Goal: Information Seeking & Learning: Compare options

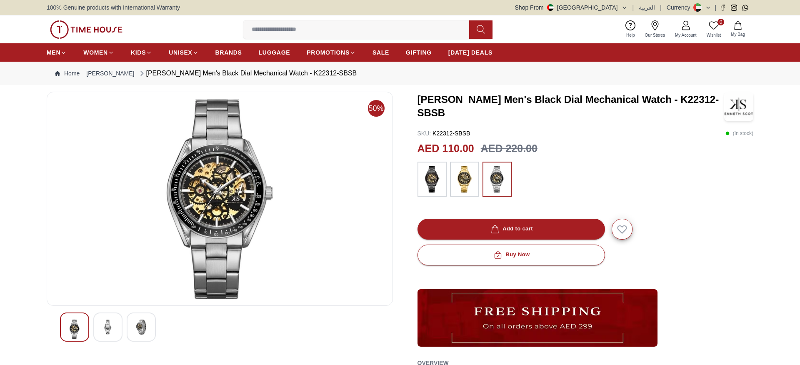
click at [163, 7] on span "100% Genuine products with International Warranty" at bounding box center [113, 7] width 133 height 8
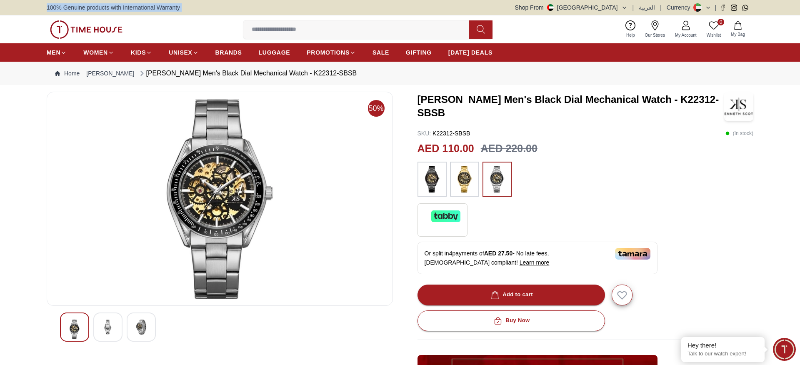
copy span "100% Genuine products with International Warranty"
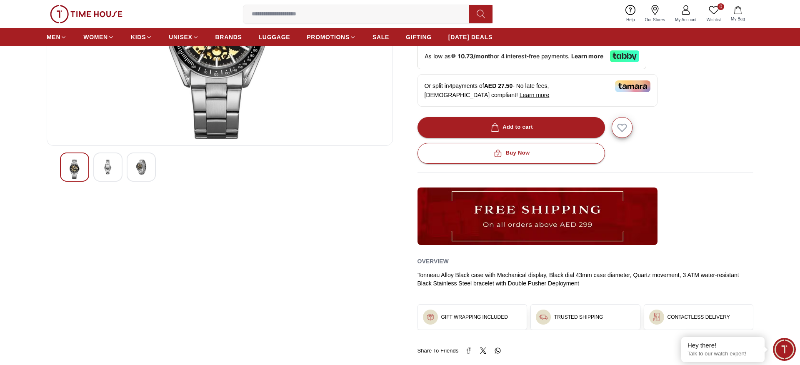
scroll to position [229, 0]
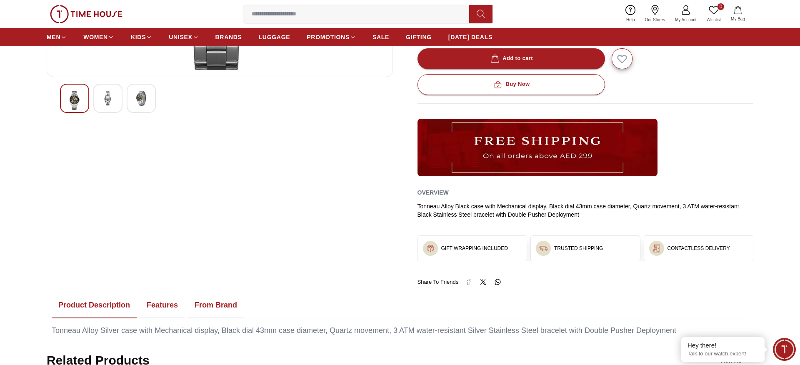
click at [443, 246] on h3 "GIFT WRAPPING INCLUDED" at bounding box center [474, 248] width 67 height 7
drag, startPoint x: 443, startPoint y: 246, endPoint x: 505, endPoint y: 249, distance: 62.1
click at [505, 249] on div "GIFT WRAPPING INCLUDED" at bounding box center [472, 248] width 109 height 25
copy h3 "GIFT WRAPPING INCLUDED"
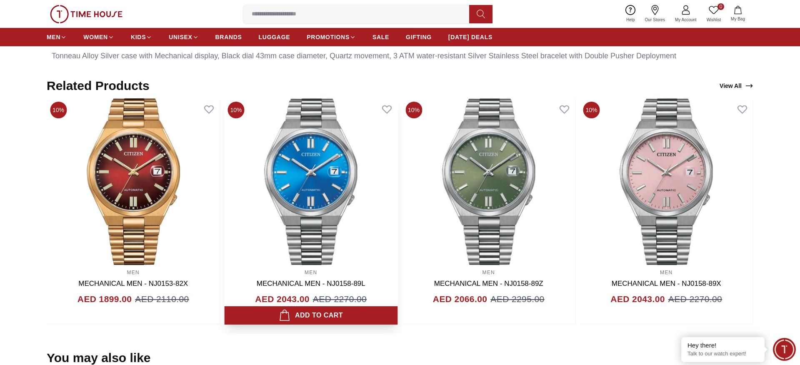
scroll to position [489, 0]
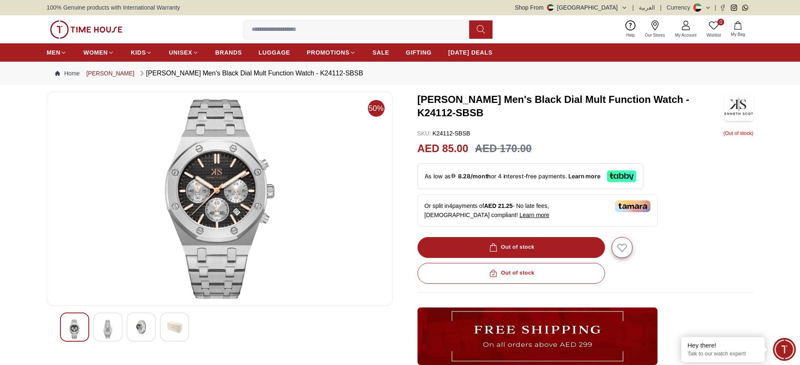
click at [111, 73] on link "[PERSON_NAME]" at bounding box center [110, 73] width 48 height 8
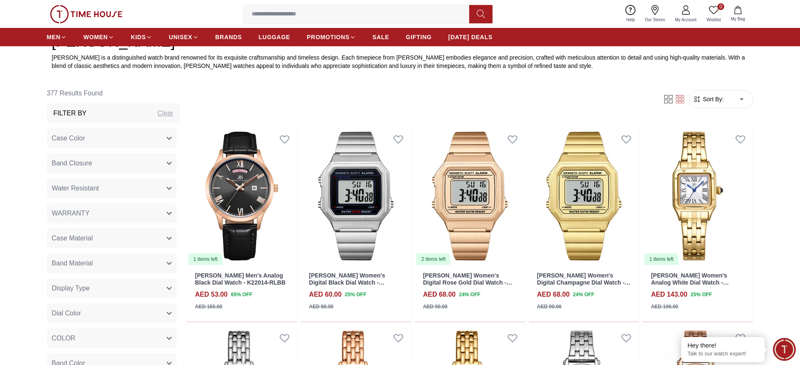
scroll to position [357, 0]
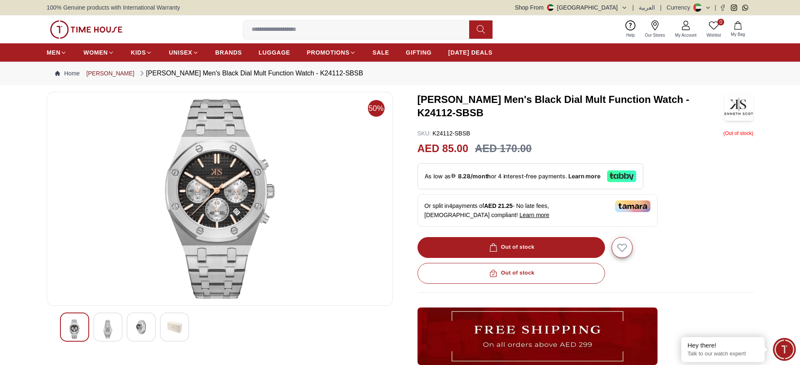
click at [111, 74] on link "[PERSON_NAME]" at bounding box center [110, 73] width 48 height 8
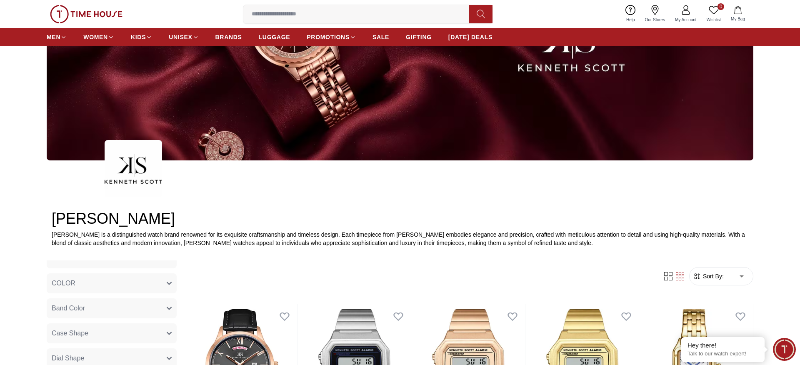
scroll to position [231, 0]
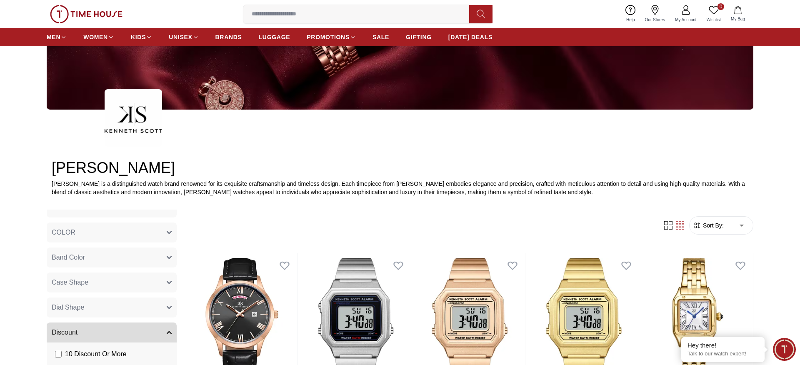
drag, startPoint x: 704, startPoint y: 223, endPoint x: 698, endPoint y: 219, distance: 7.5
click at [704, 223] on span "Sort By:" at bounding box center [712, 225] width 22 height 8
click at [719, 223] on span "Sort By:" at bounding box center [712, 225] width 22 height 8
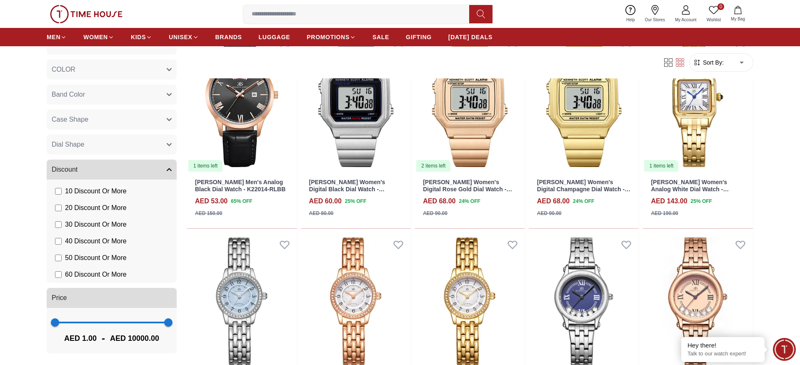
scroll to position [499, 0]
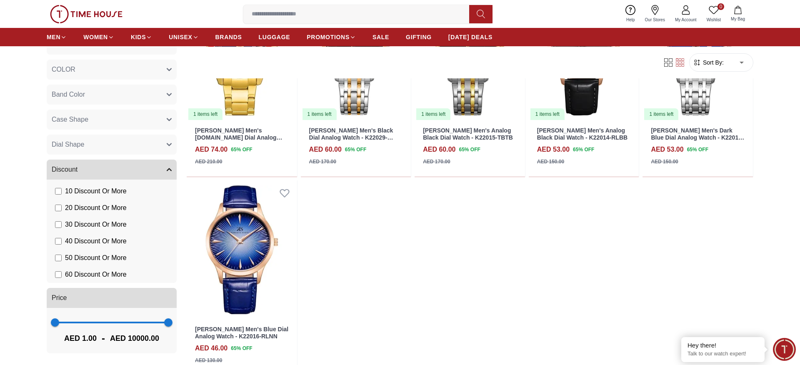
scroll to position [534, 0]
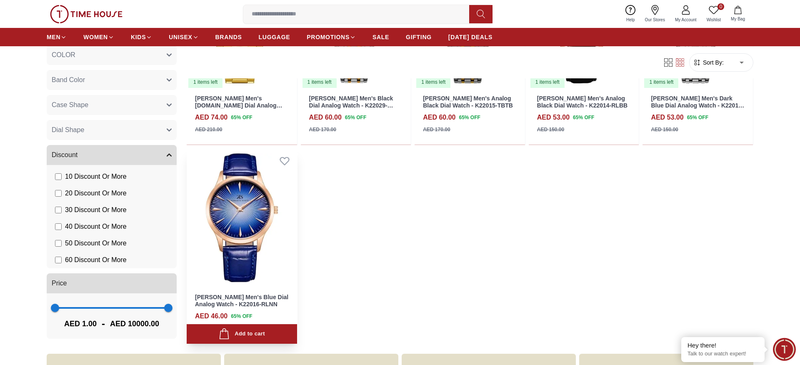
click at [228, 222] on img at bounding box center [242, 217] width 110 height 139
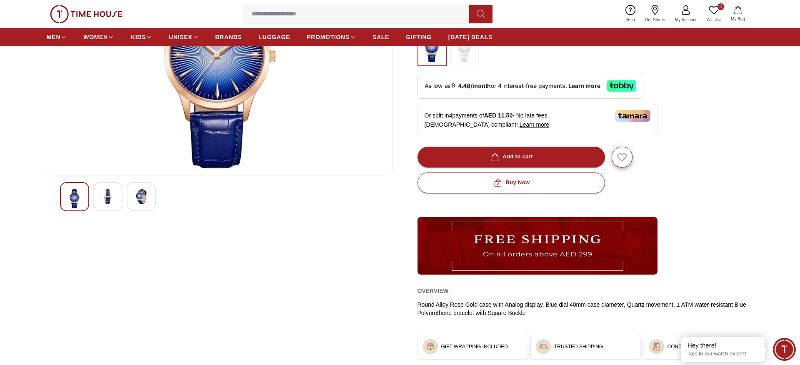
scroll to position [127, 0]
